Goal: Information Seeking & Learning: Learn about a topic

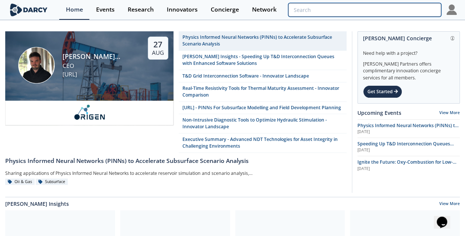
click at [396, 12] on input "search" at bounding box center [364, 10] width 153 height 14
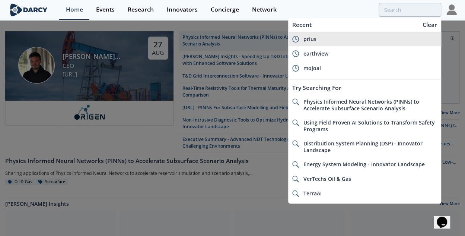
click at [355, 38] on div "prius" at bounding box center [371, 39] width 134 height 7
type input "prius"
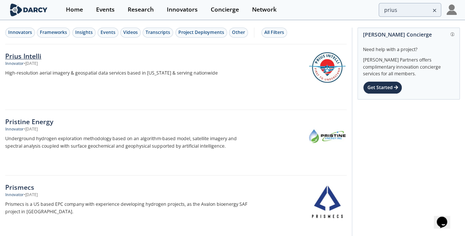
click at [32, 57] on div "Prius Intelli" at bounding box center [126, 56] width 243 height 10
